Goal: Task Accomplishment & Management: Manage account settings

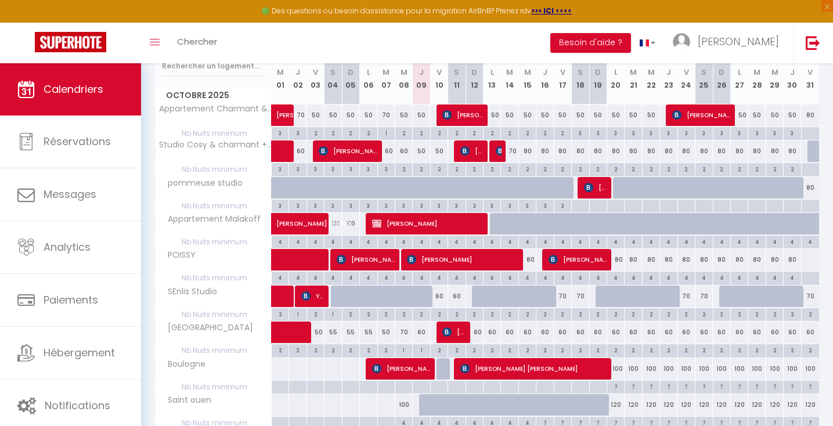
scroll to position [201, 0]
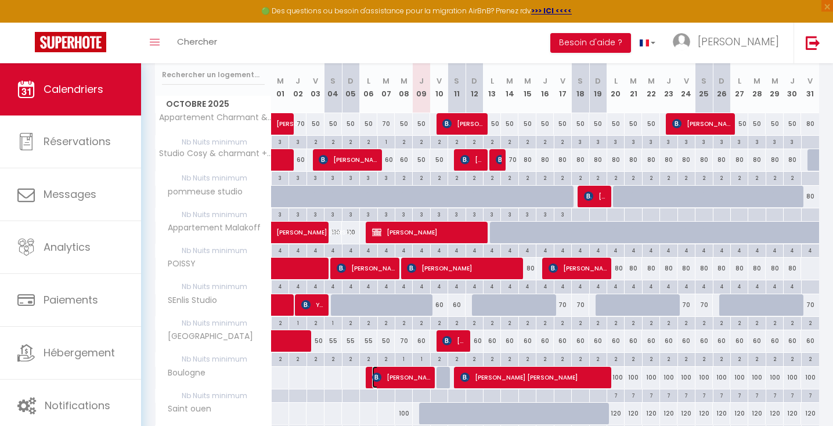
click at [424, 377] on span "[PERSON_NAME]" at bounding box center [401, 377] width 58 height 22
select select "OK"
select select "KO"
select select "0"
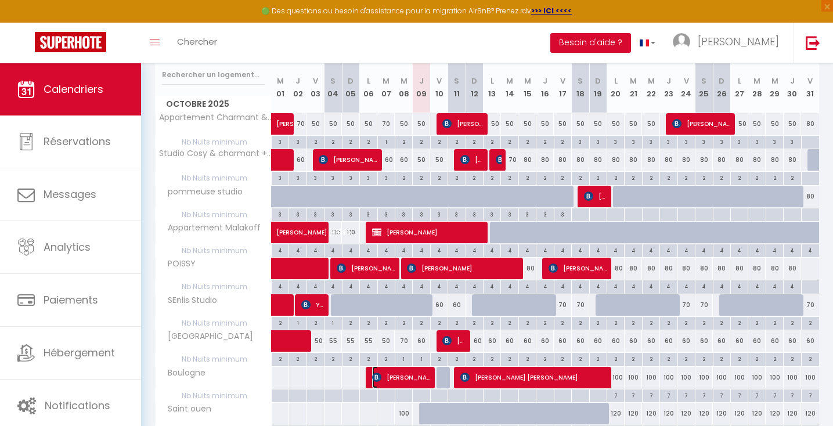
select select "1"
select select
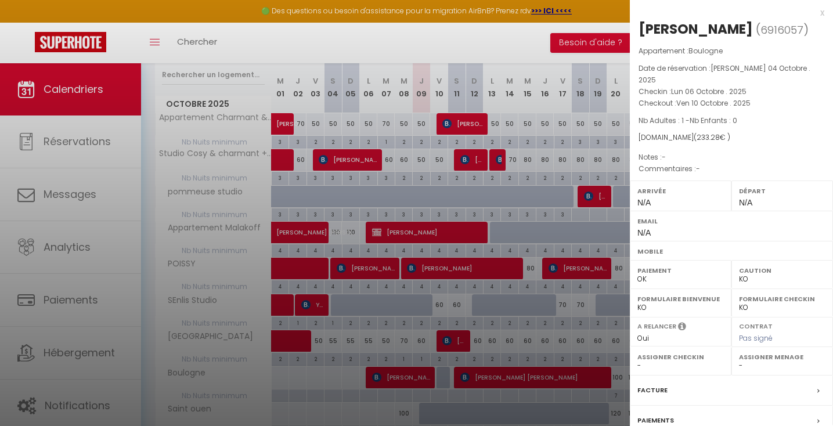
click at [424, 377] on div at bounding box center [416, 213] width 833 height 426
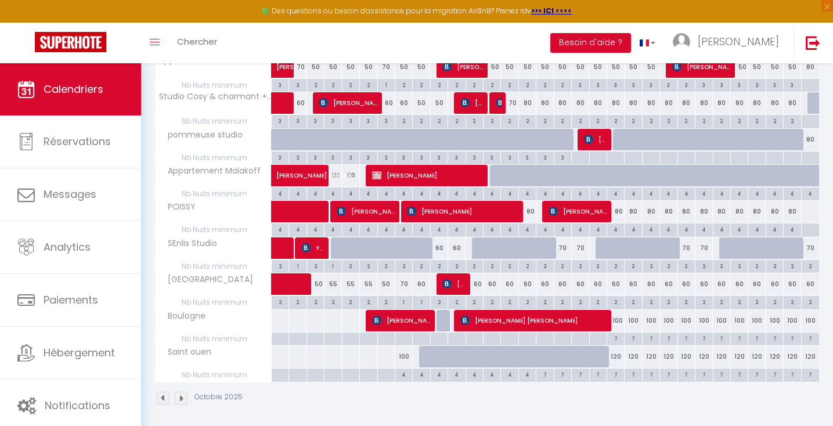
scroll to position [259, 0]
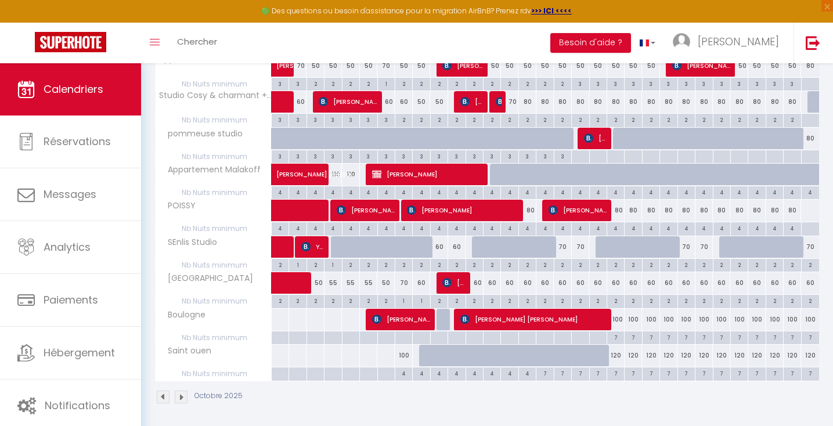
click at [442, 321] on div at bounding box center [444, 320] width 17 height 22
type input "Ven 10 Octobre 2025"
type input "[PERSON_NAME] 11 Octobre 2025"
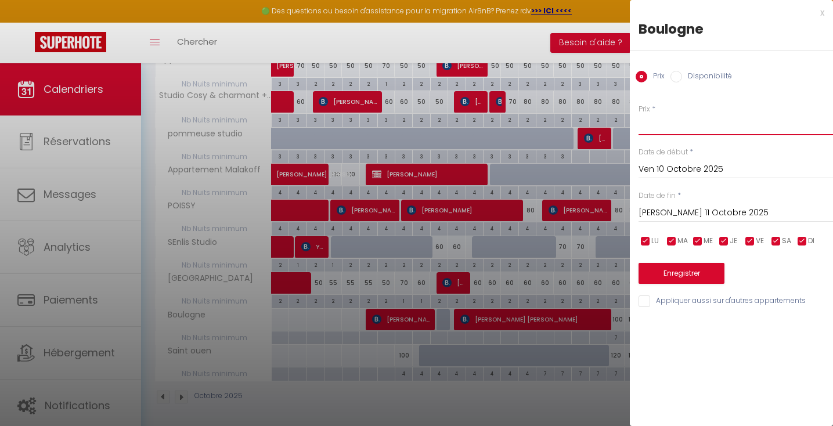
click at [647, 128] on input "Prix" at bounding box center [735, 124] width 194 height 21
click at [667, 131] on input "100" at bounding box center [735, 124] width 194 height 21
type input "110"
click at [677, 277] on button "Enregistrer" at bounding box center [681, 273] width 86 height 21
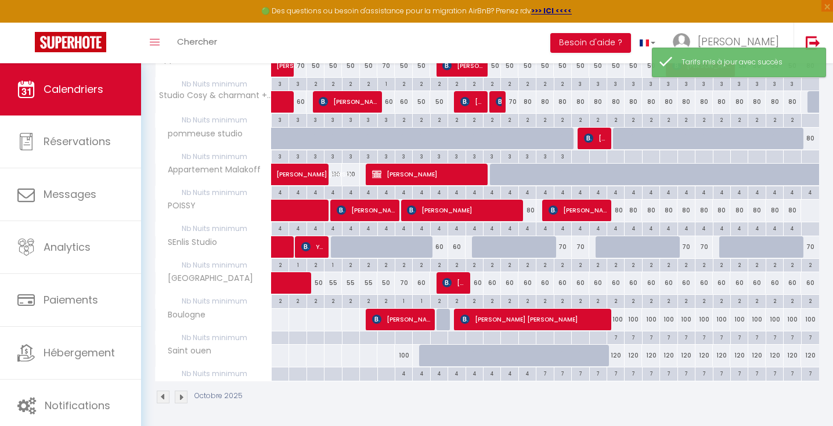
click at [442, 321] on div at bounding box center [444, 320] width 17 height 22
type input "110"
type input "Ven 10 Octobre 2025"
type input "[PERSON_NAME] 11 Octobre 2025"
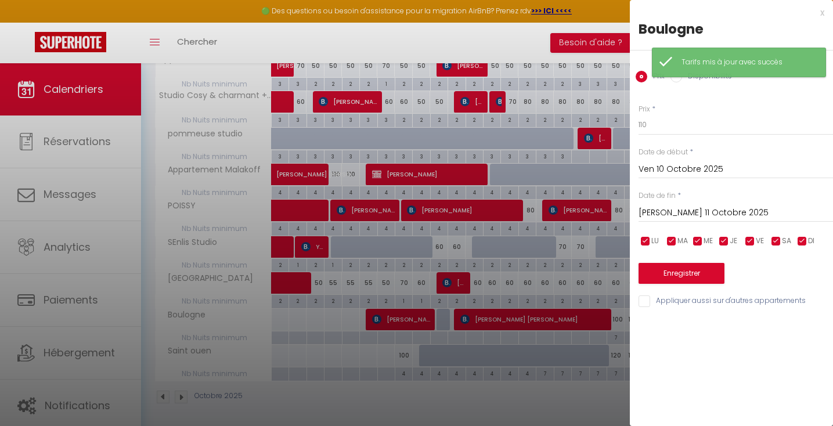
click at [681, 102] on div "Prix * 110 Statut * Disponible Indisponible Date de début * Ven 10 Octobre 2025…" at bounding box center [731, 198] width 203 height 219
click at [678, 77] on div "Tarifs mis à jour avec succès" at bounding box center [739, 63] width 174 height 30
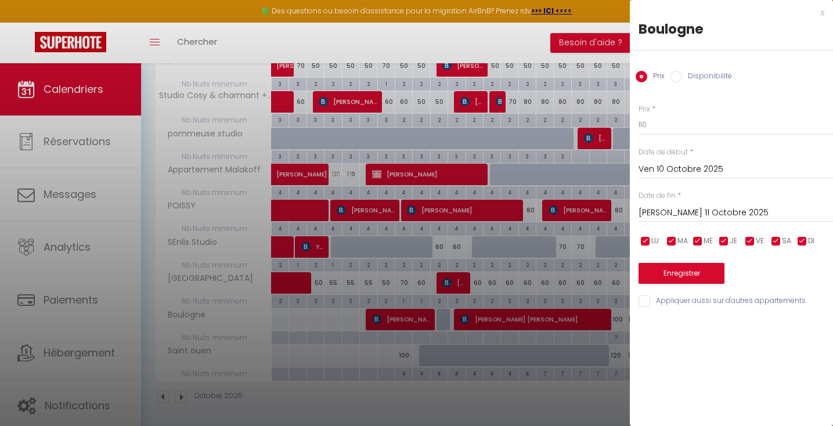
click at [679, 73] on input "Disponibilité" at bounding box center [676, 77] width 12 height 12
radio input "true"
radio input "false"
click at [672, 262] on div "Enregistrer" at bounding box center [735, 266] width 194 height 35
click at [674, 269] on button "Enregistrer" at bounding box center [681, 274] width 86 height 21
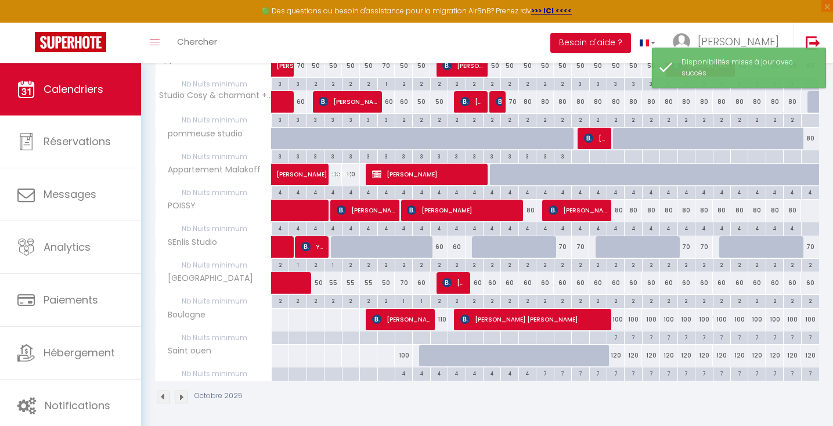
click at [440, 336] on div at bounding box center [438, 337] width 17 height 13
type input "Ven 10 Octobre 2025"
type input "[PERSON_NAME] 11 Octobre 2025"
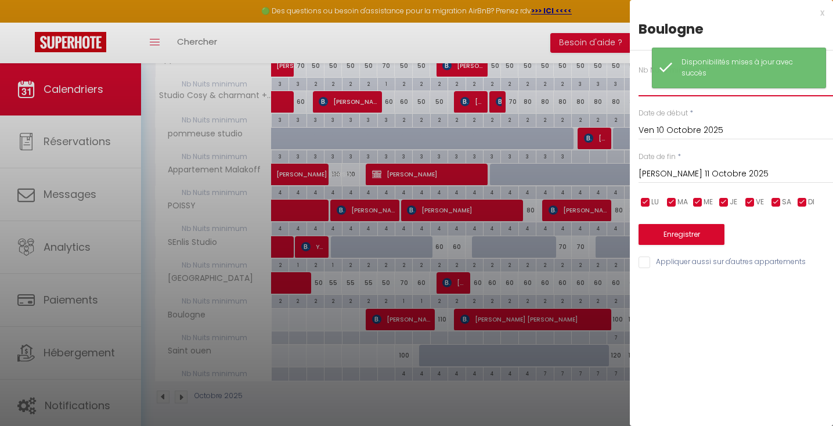
click at [643, 85] on input "text" at bounding box center [735, 85] width 194 height 21
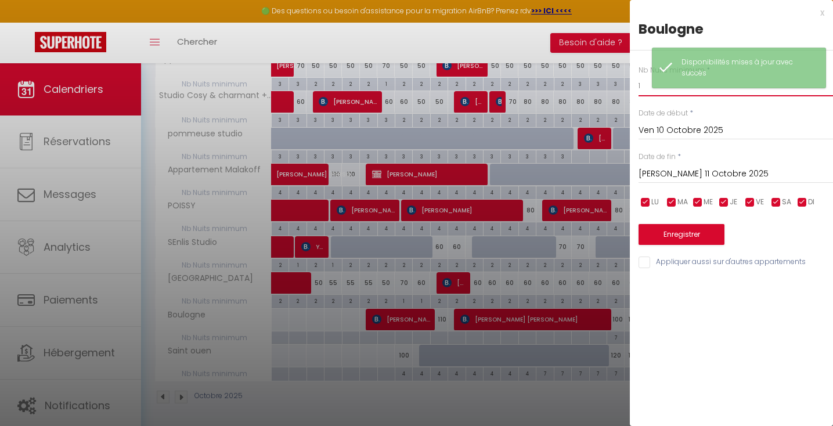
type input "1"
click at [682, 234] on button "Enregistrer" at bounding box center [681, 234] width 86 height 21
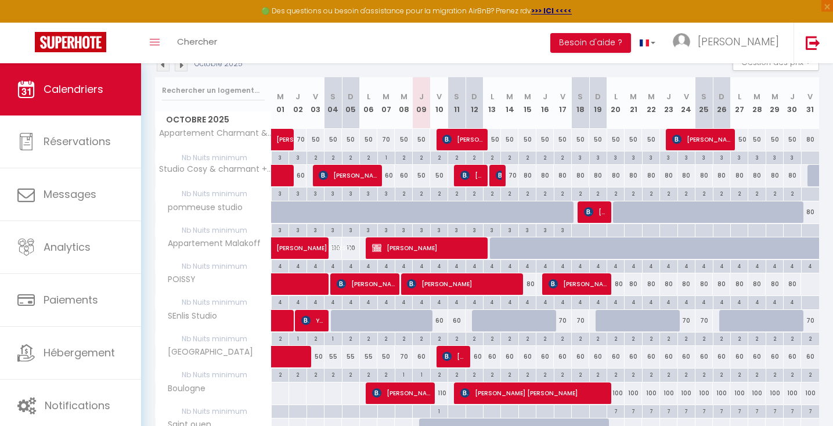
scroll to position [183, 0]
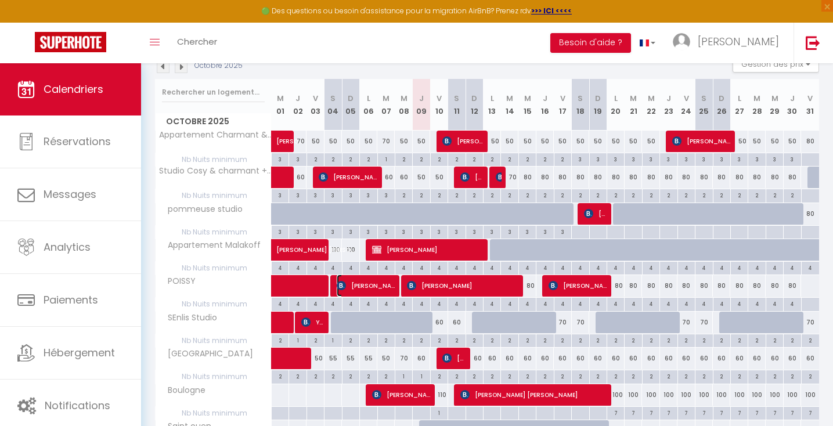
click at [351, 285] on span "[PERSON_NAME]" at bounding box center [366, 285] width 58 height 22
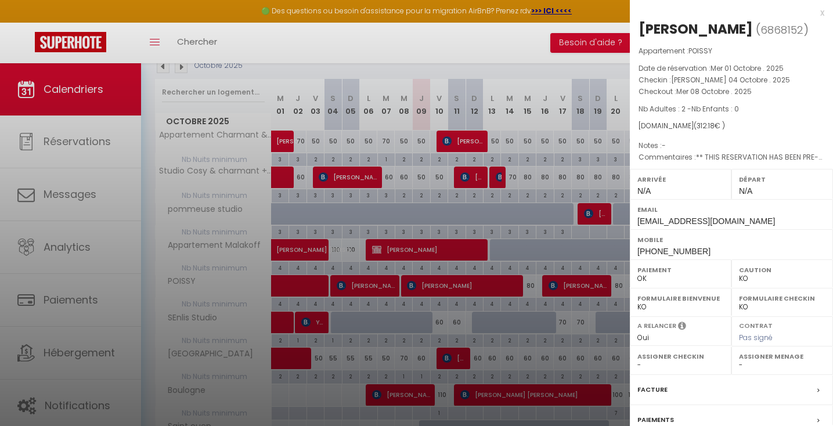
click at [389, 281] on div at bounding box center [416, 213] width 833 height 426
